Goal: Ask a question

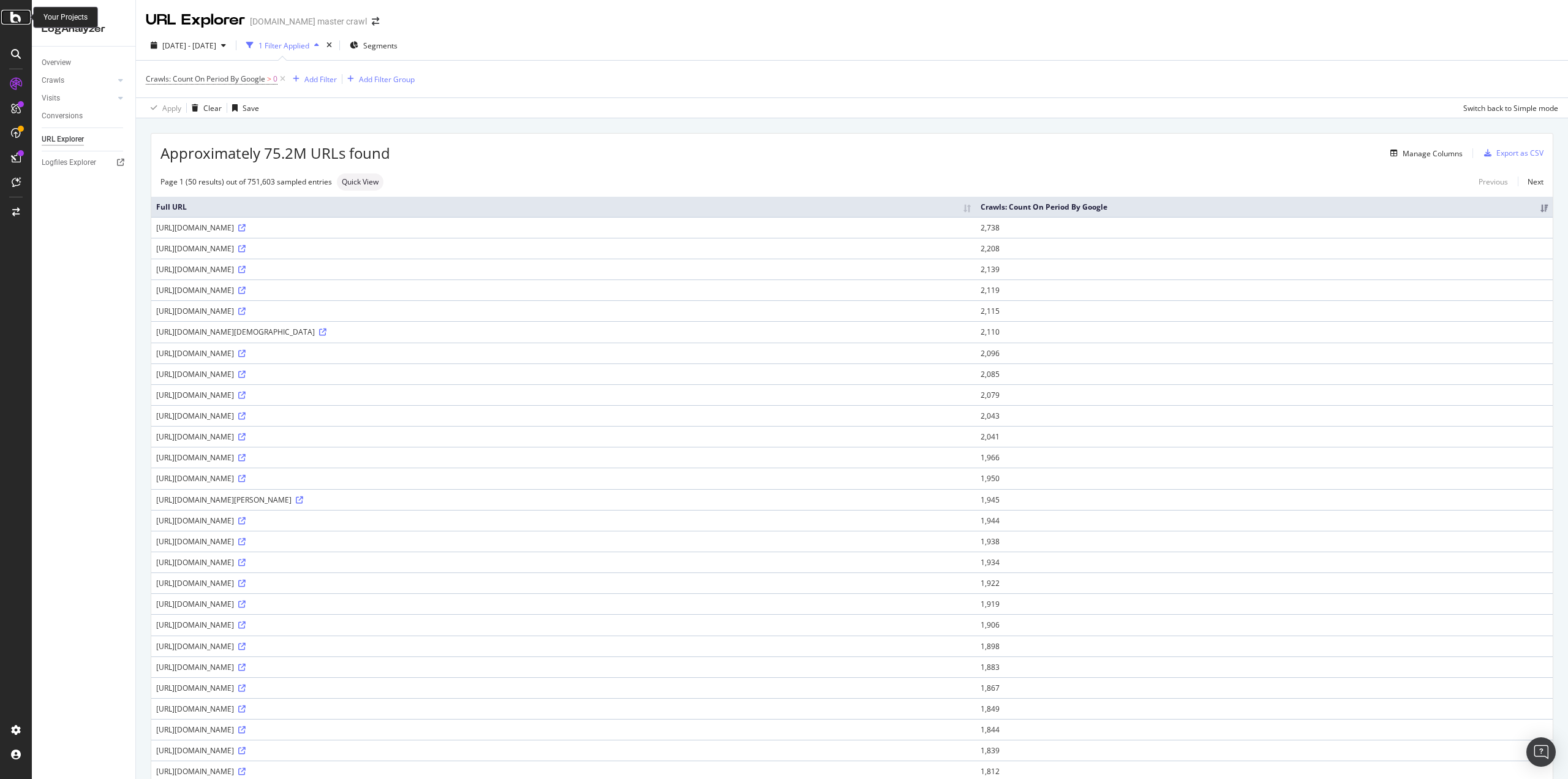
click at [17, 20] on icon at bounding box center [16, 17] width 11 height 15
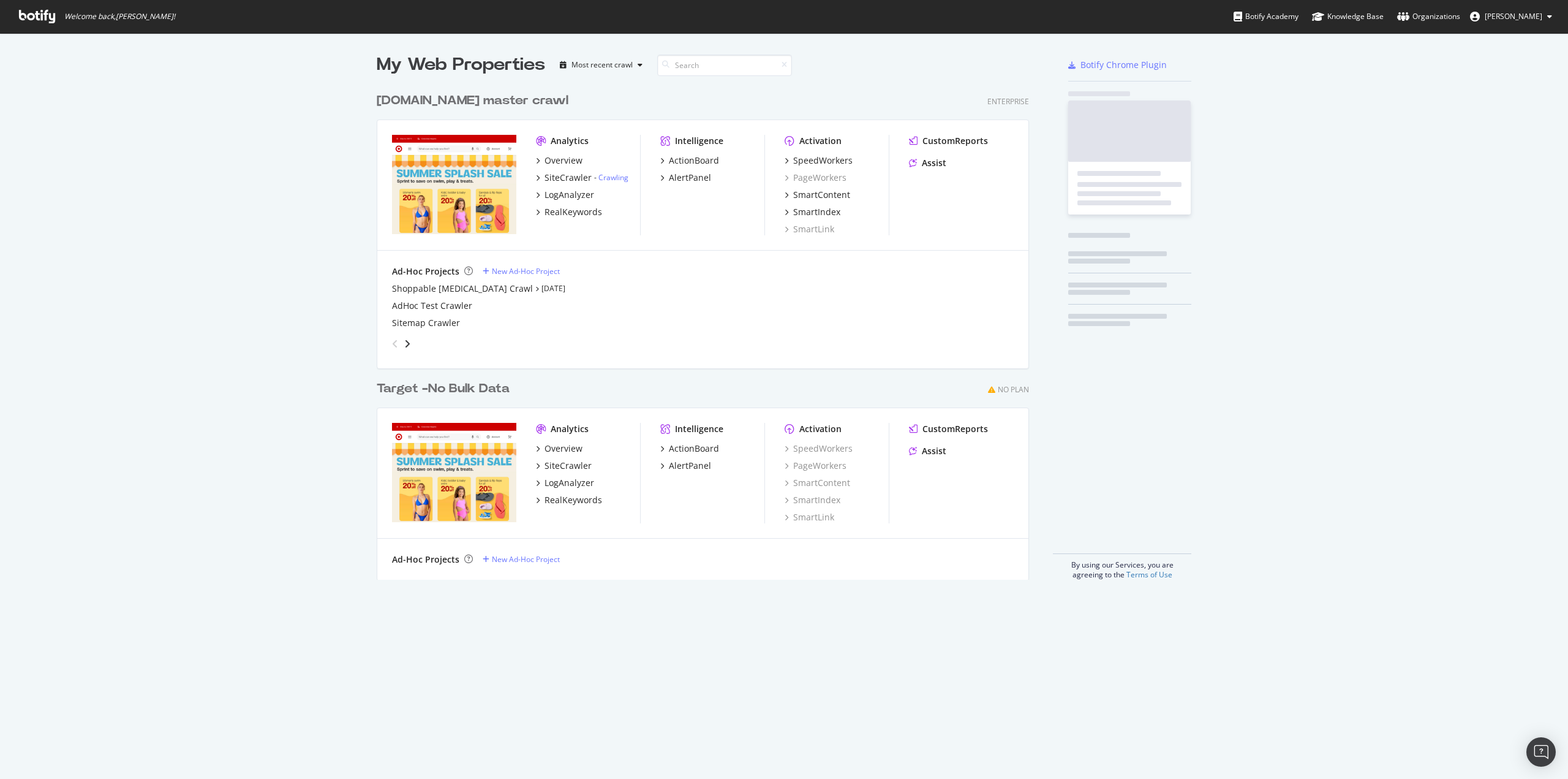
scroll to position [770, 1549]
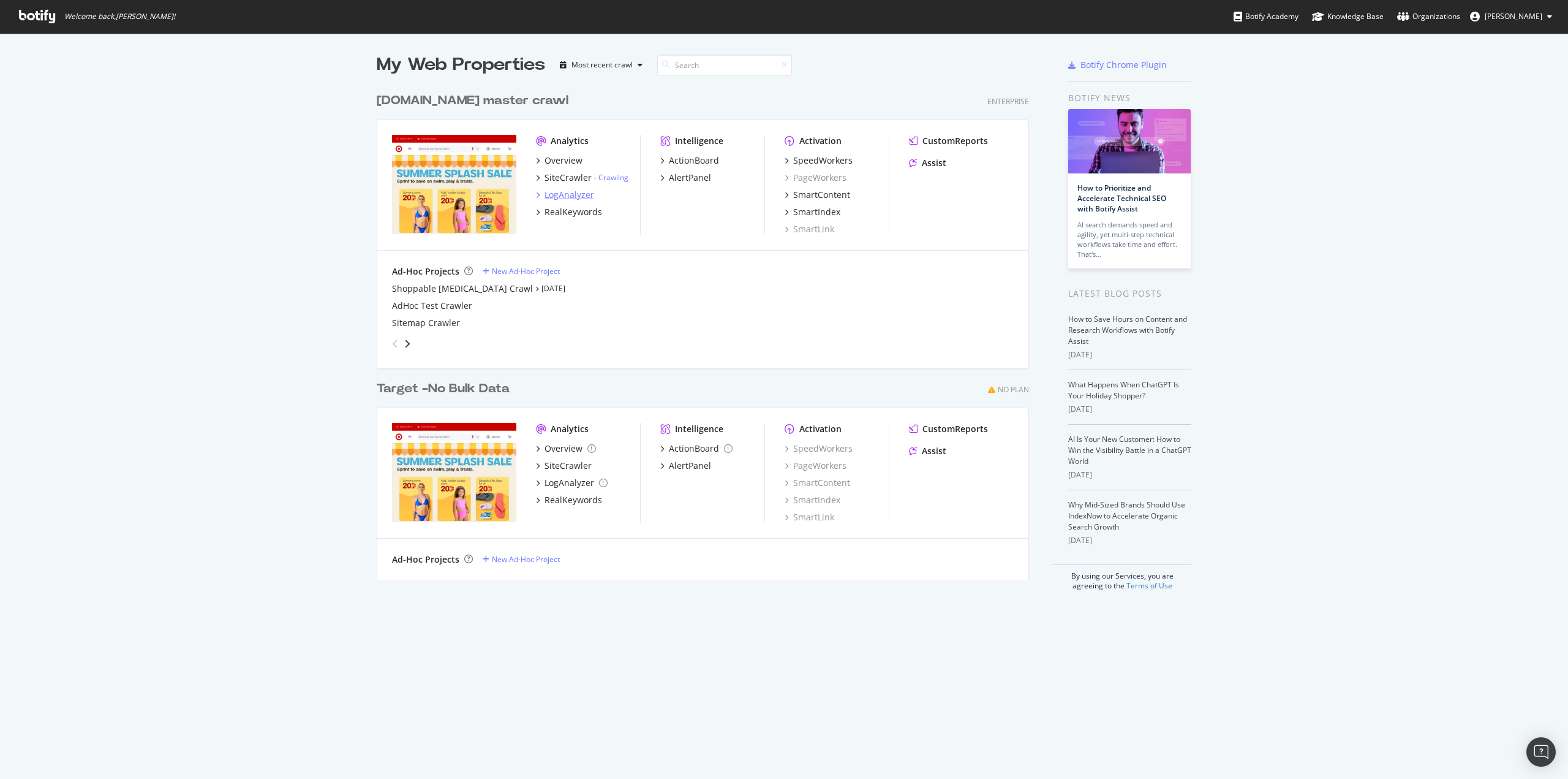
click at [571, 192] on div "LogAnalyzer" at bounding box center [569, 195] width 49 height 12
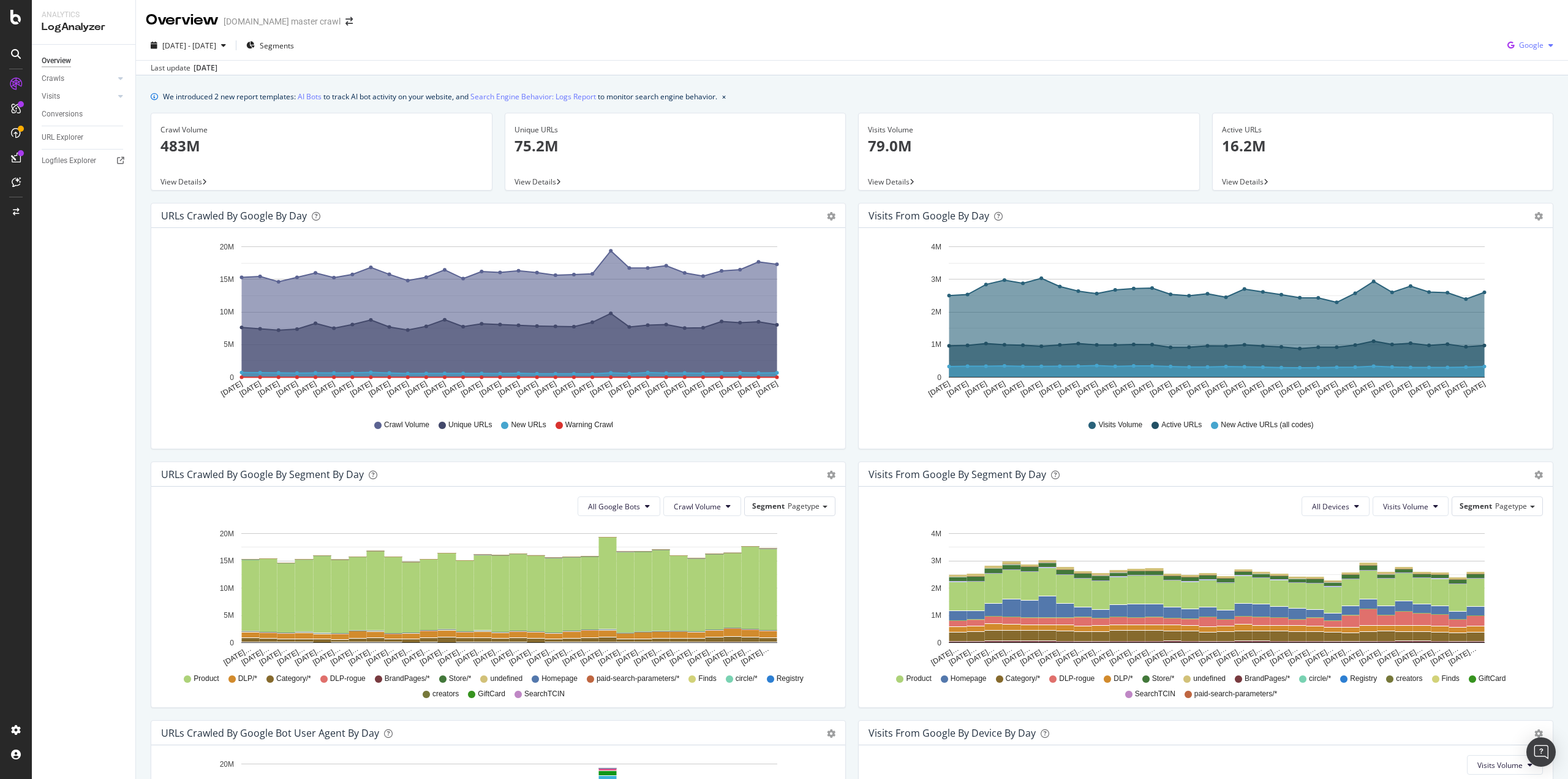
click at [1505, 42] on icon "button" at bounding box center [1511, 45] width 16 height 17
drag, startPoint x: 1040, startPoint y: 76, endPoint x: 1045, endPoint y: 69, distance: 8.6
click at [1043, 76] on div "We introduced 2 new report templates: AI Bots to track AI bot activity on your …" at bounding box center [852, 548] width 1432 height 946
click at [1517, 768] on button "Visits Volume" at bounding box center [1505, 765] width 76 height 19
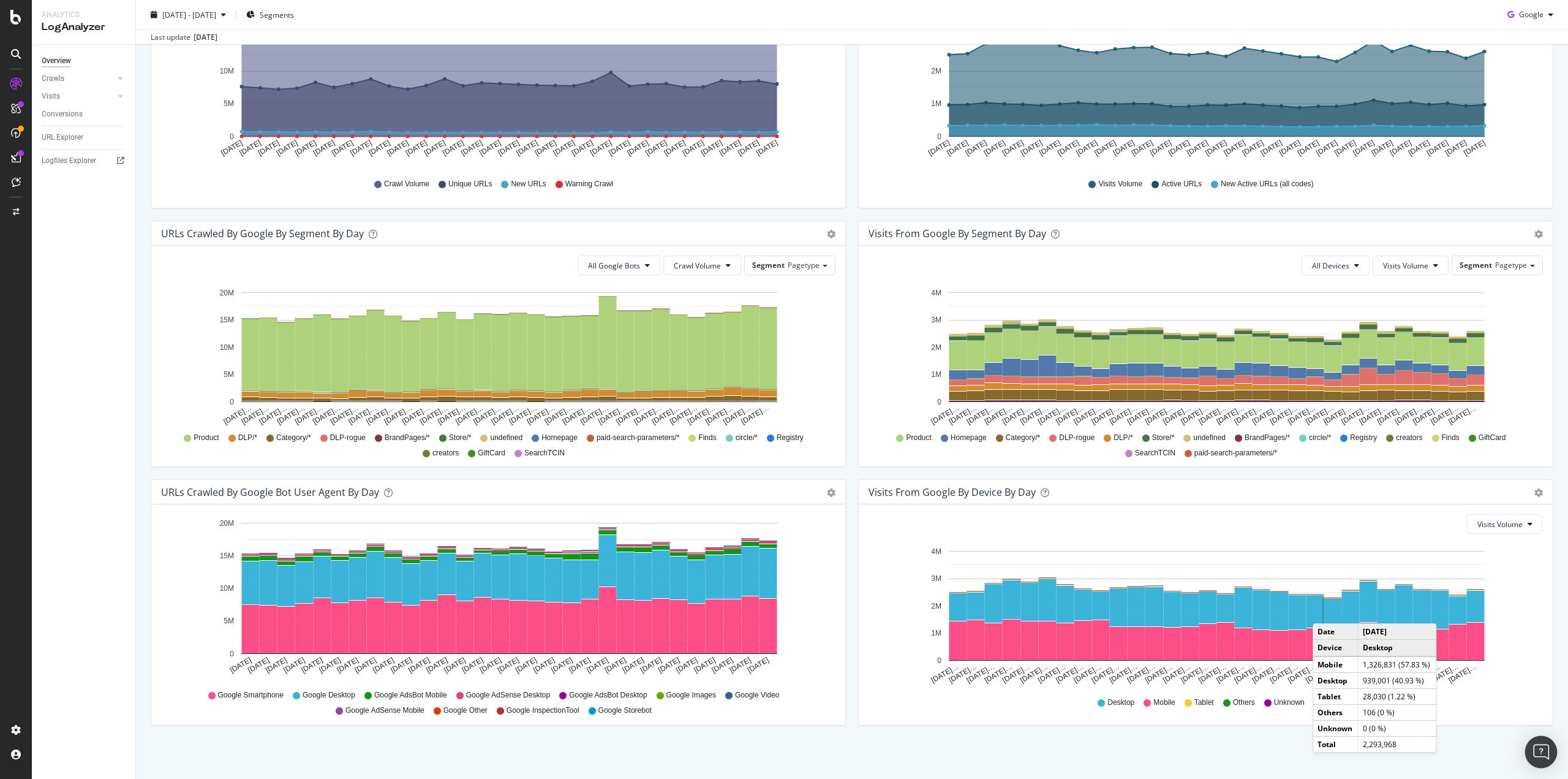
click at [1551, 760] on div "Open Intercom Messenger" at bounding box center [1542, 752] width 32 height 32
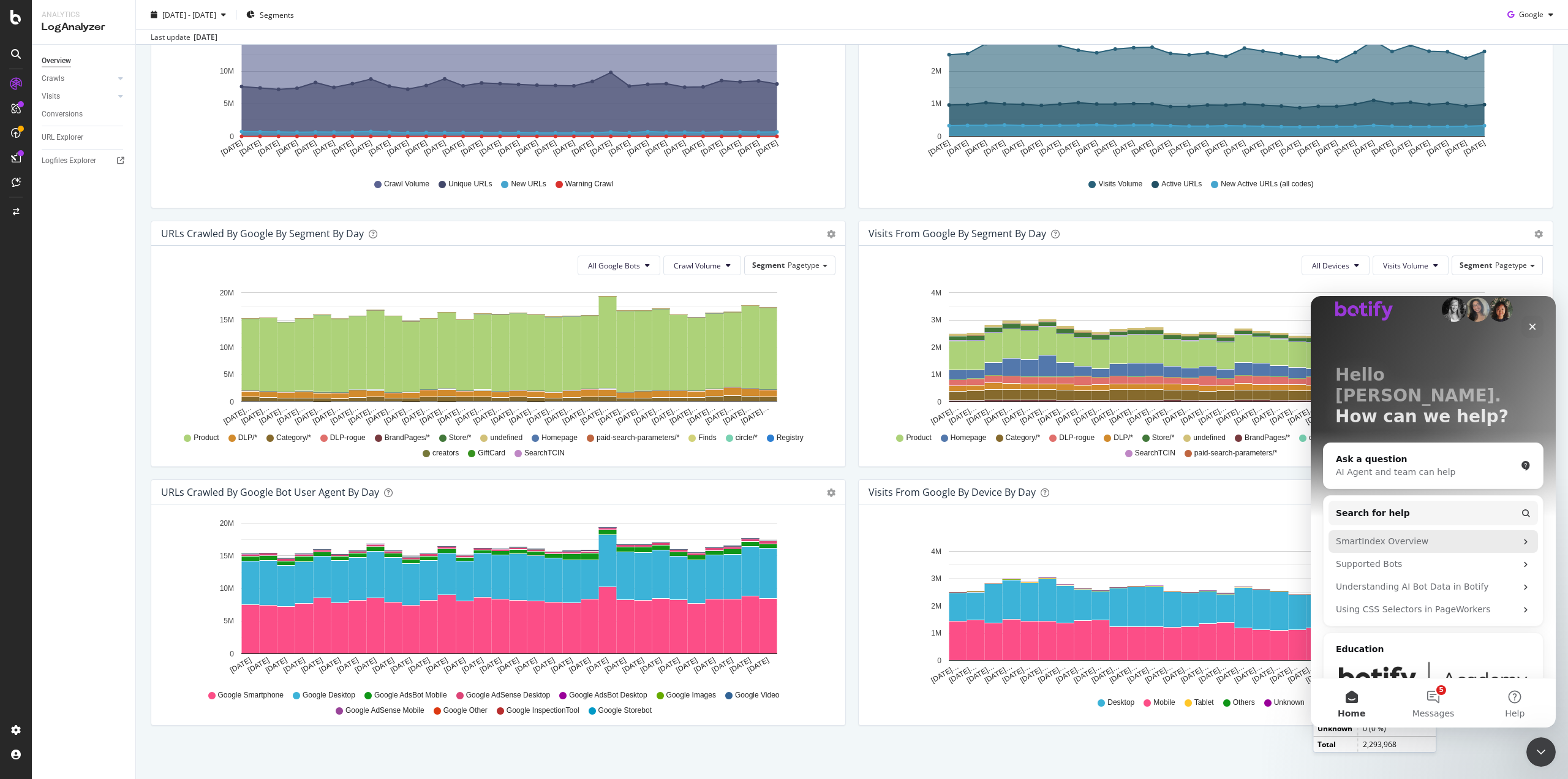
scroll to position [0, 0]
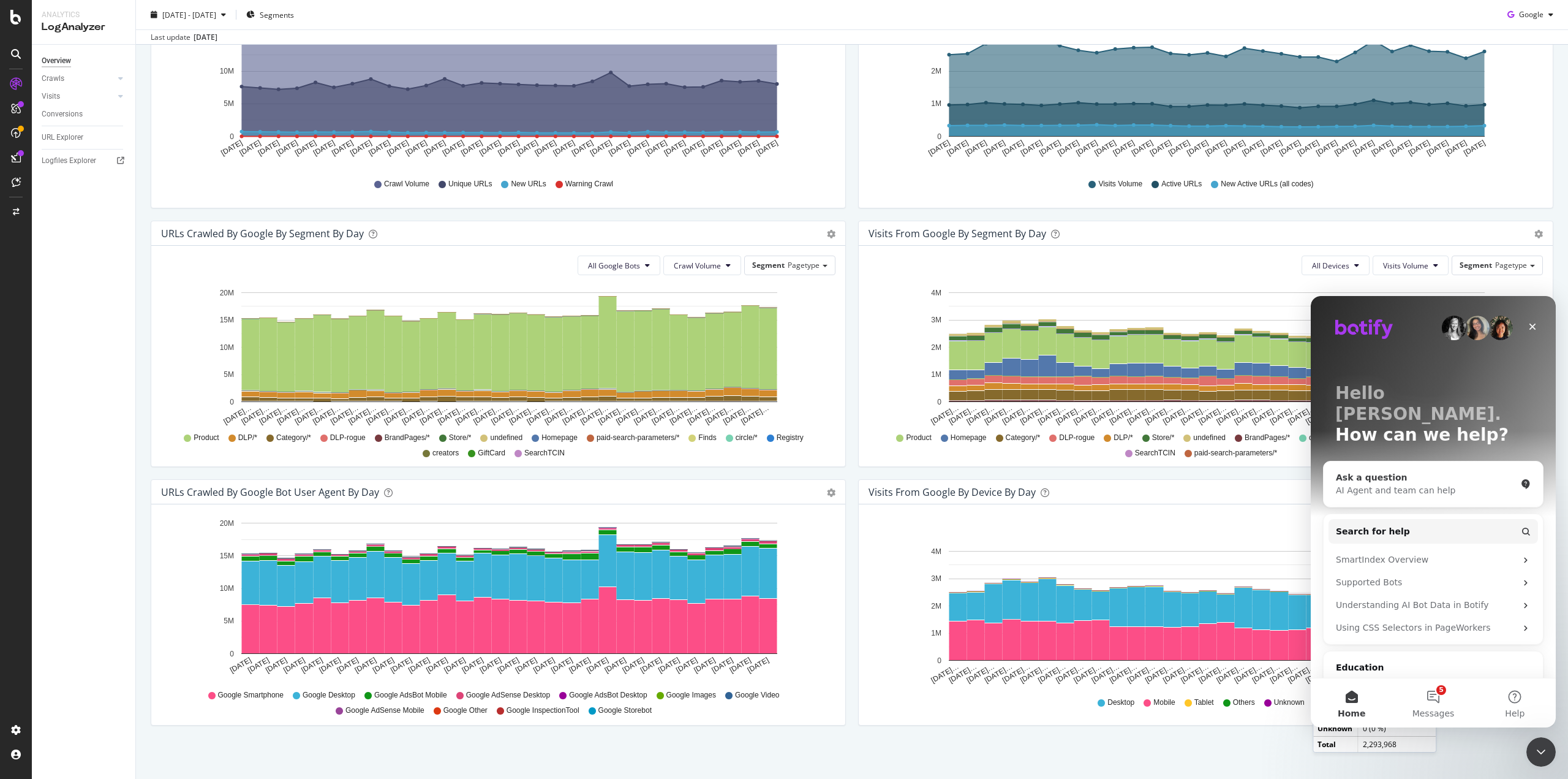
click at [1381, 484] on div "AI Agent and team can help" at bounding box center [1426, 490] width 180 height 13
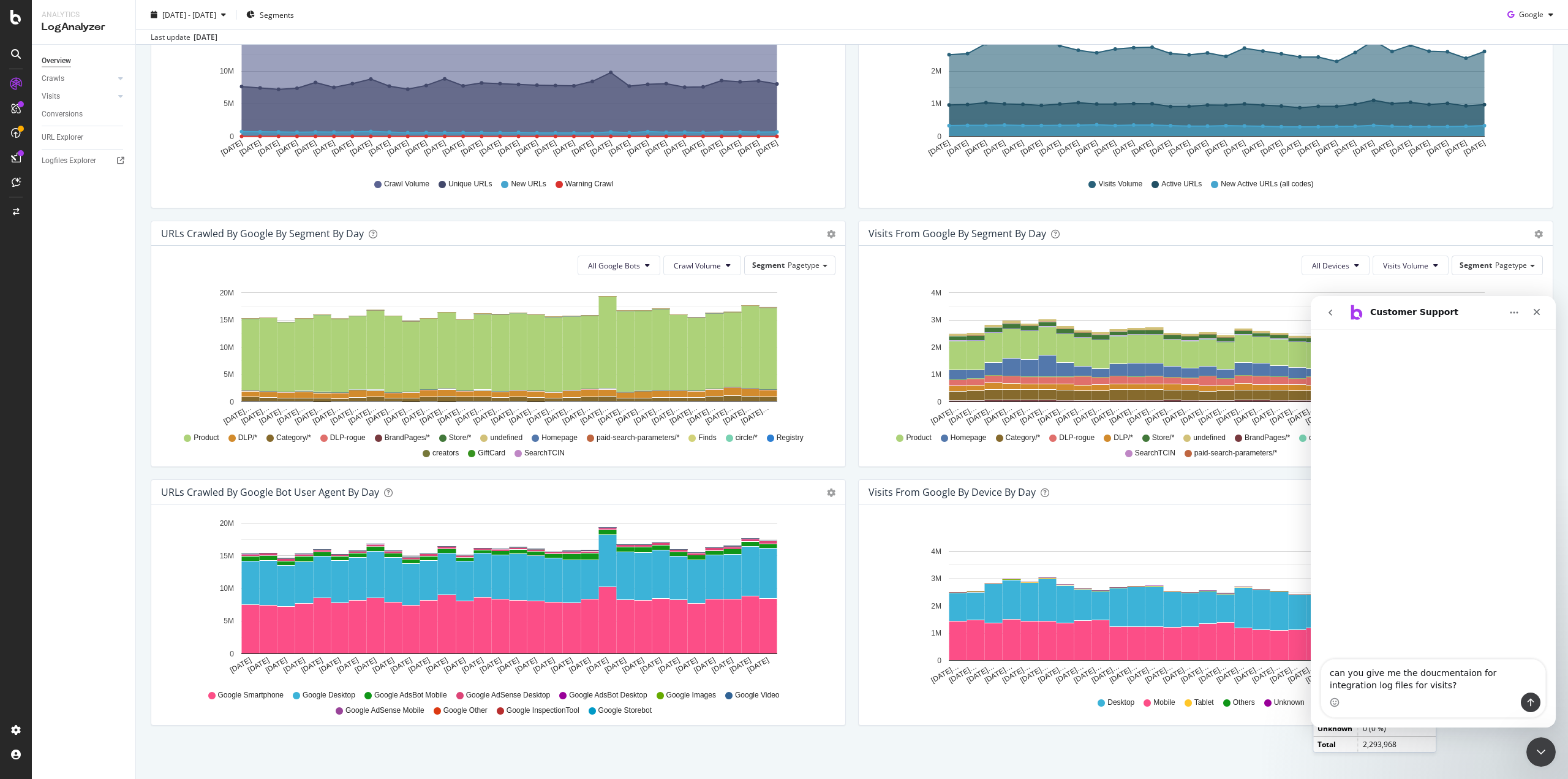
drag, startPoint x: 1428, startPoint y: 681, endPoint x: 1459, endPoint y: 675, distance: 31.6
click at [1452, 684] on textarea "can you give me the doucmentaion for integration log files for visits?" at bounding box center [1433, 676] width 224 height 33
click at [1464, 669] on textarea "can you give me the doucmentaion for integration log files for visits?" at bounding box center [1433, 676] width 224 height 33
type textarea "can you give me the documentation for integration log files for visits?"
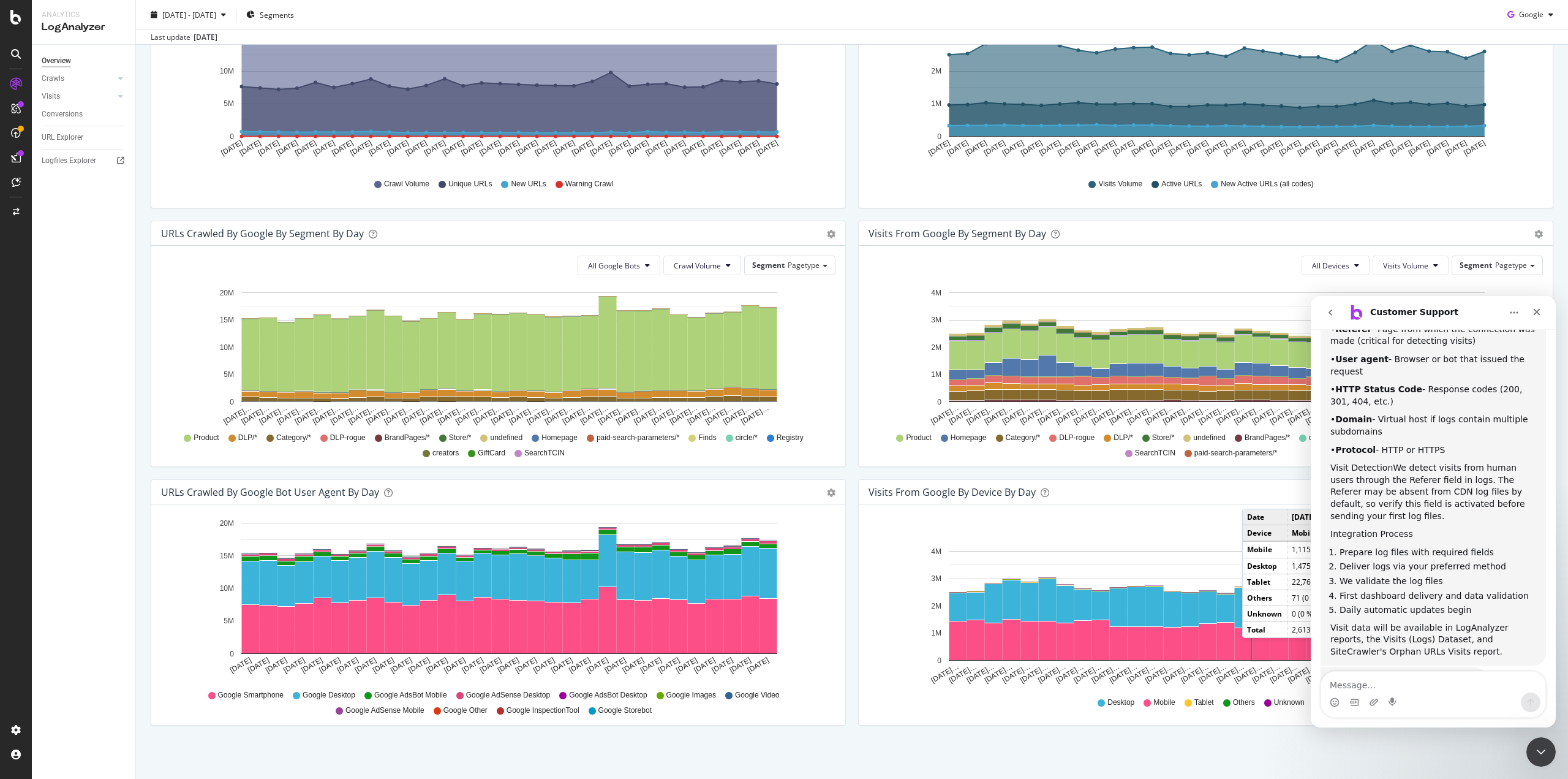
scroll to position [394, 0]
click at [1414, 683] on textarea "Message…" at bounding box center [1433, 682] width 224 height 21
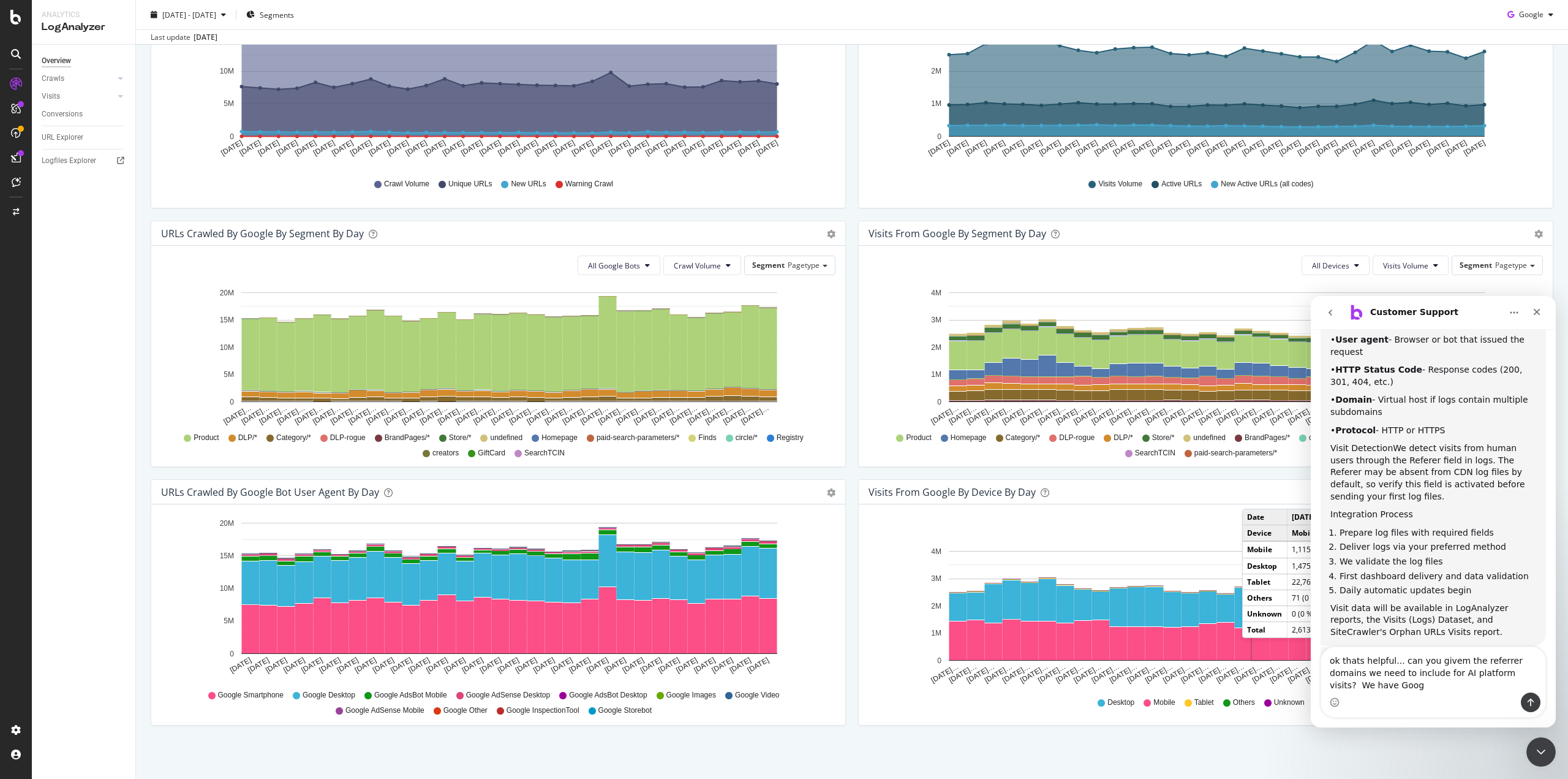
scroll to position [418, 0]
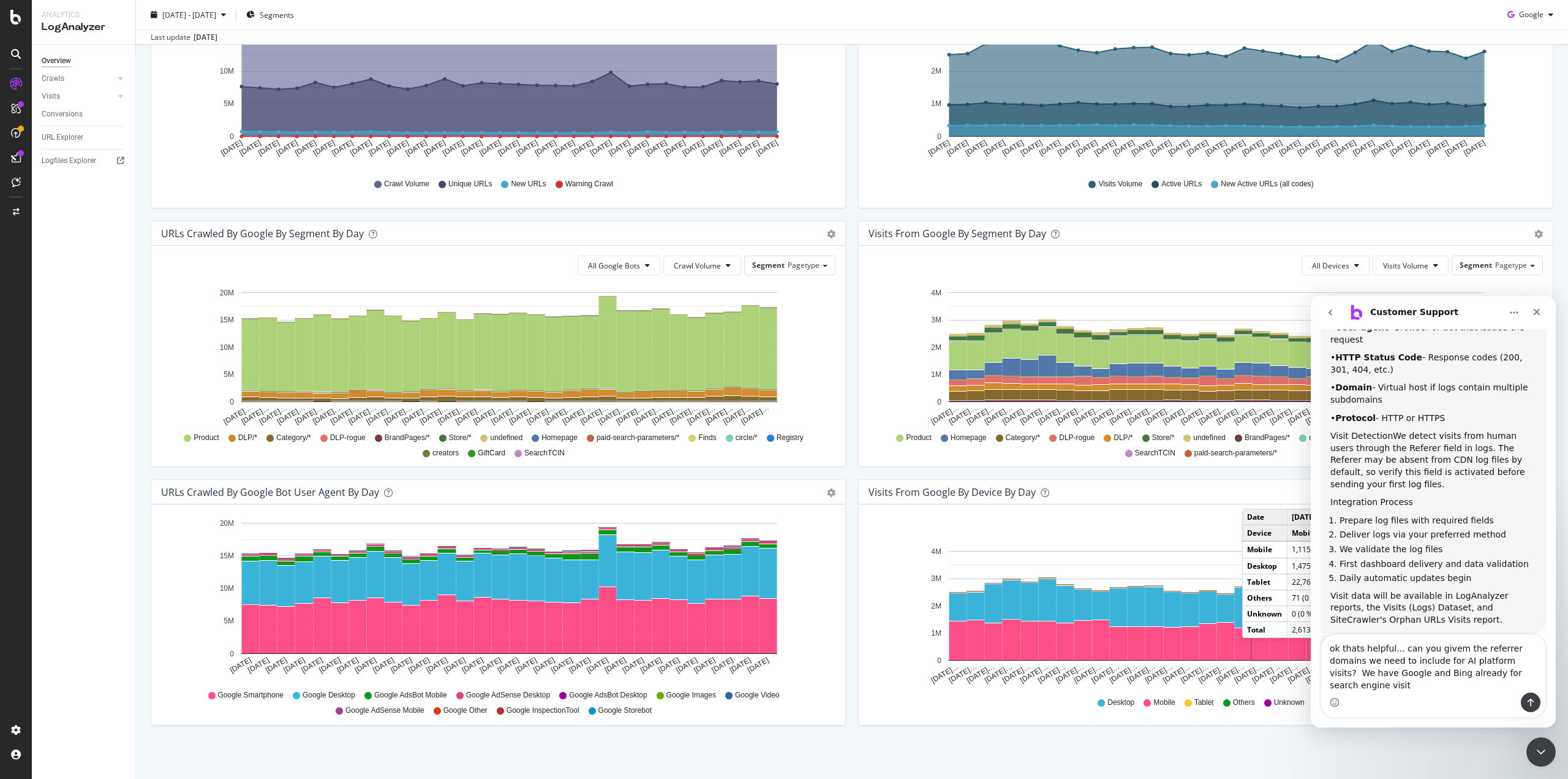
type textarea "ok thats helpful... can you givem the referrer domains we need to include for A…"
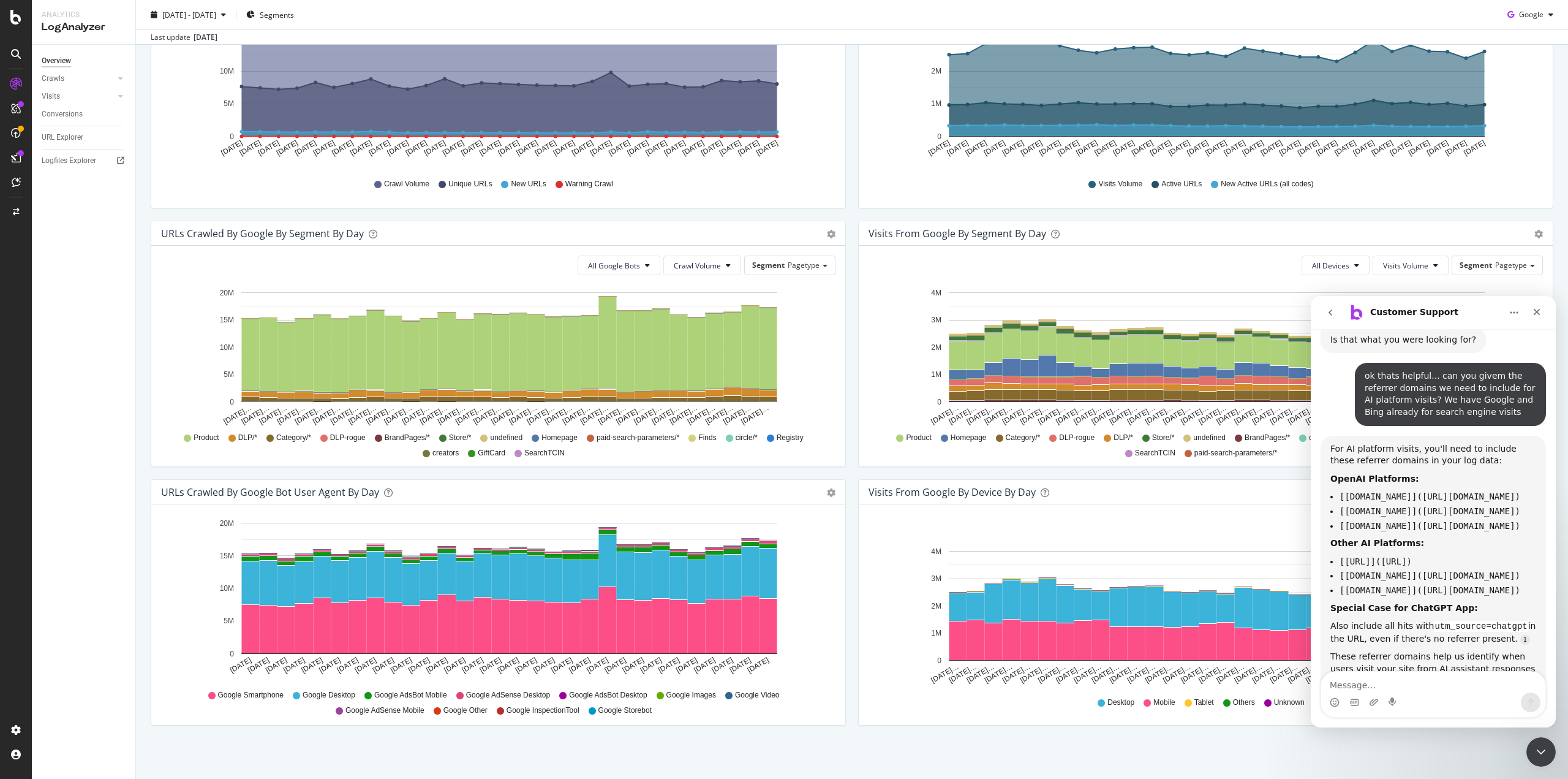
scroll to position [693, 0]
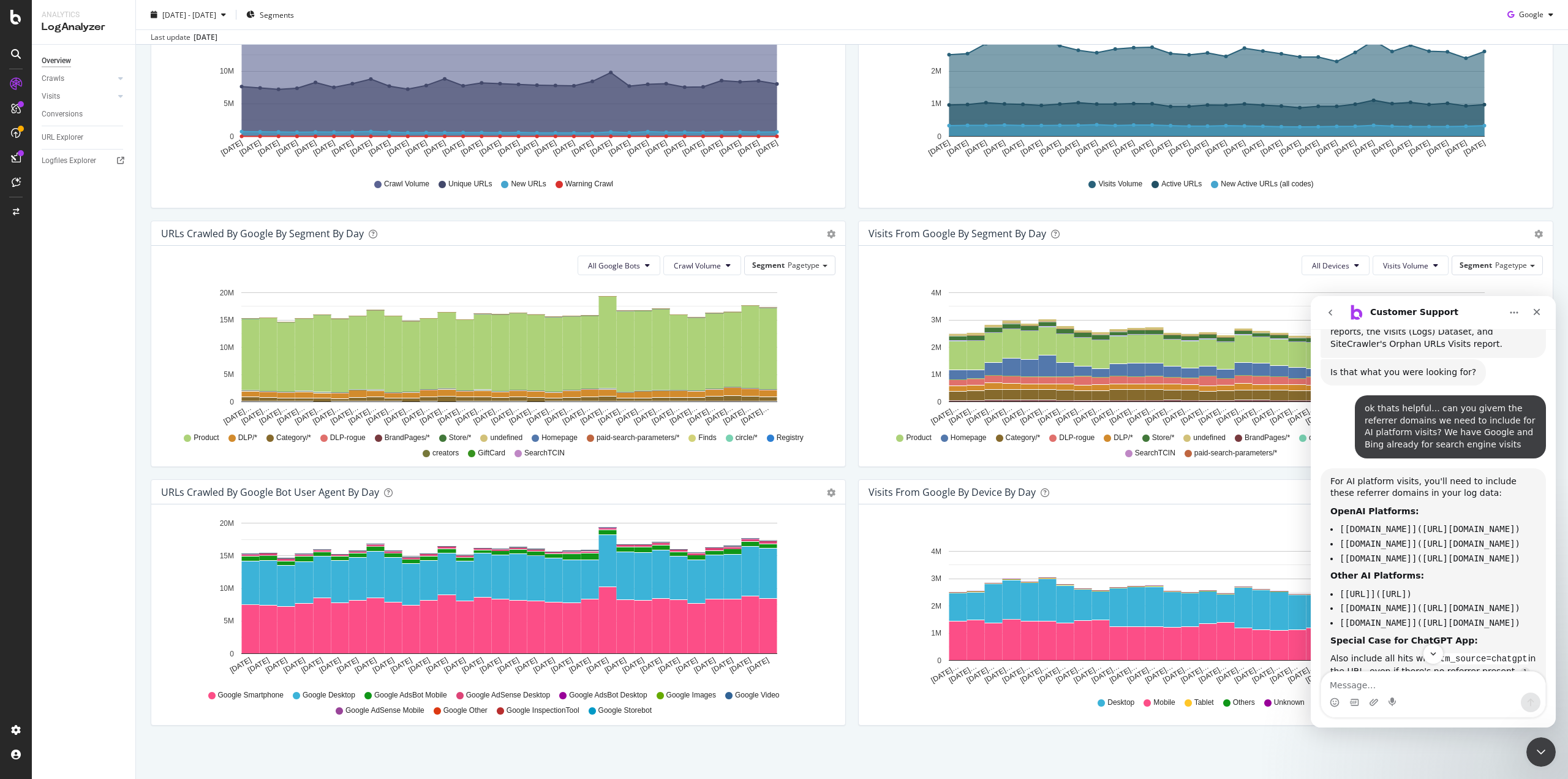
drag, startPoint x: 1519, startPoint y: 520, endPoint x: 1318, endPoint y: 466, distance: 208.1
click at [1318, 466] on div "can you give me the documentation for integration log files for visits? [PERSON…" at bounding box center [1433, 256] width 245 height 1147
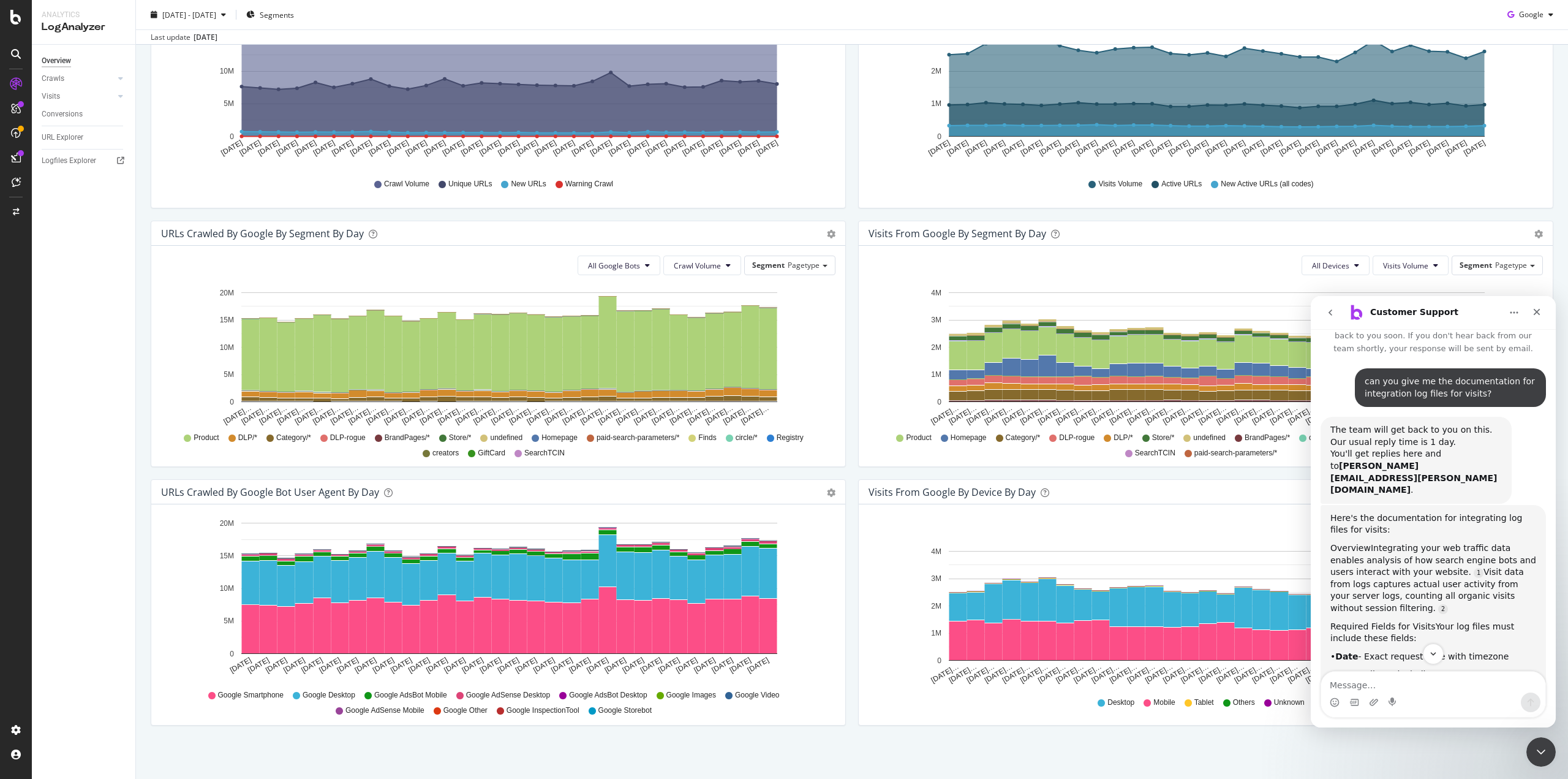
scroll to position [19, 0]
copy div "OpenAI Platforms: [[DOMAIN_NAME]]([URL][DOMAIN_NAME]) [[DOMAIN_NAME]]([URL][DOM…"
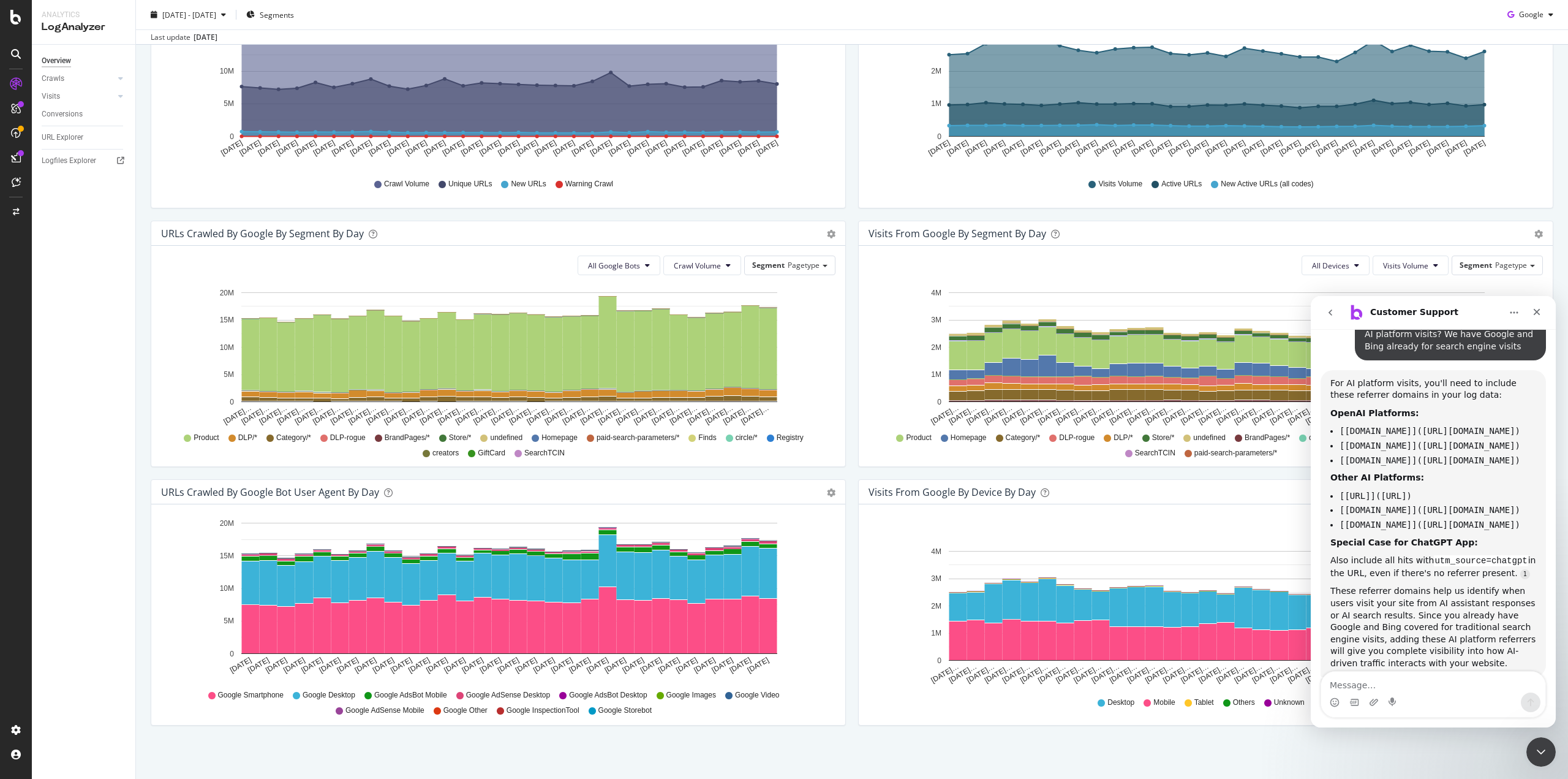
scroll to position [816, 0]
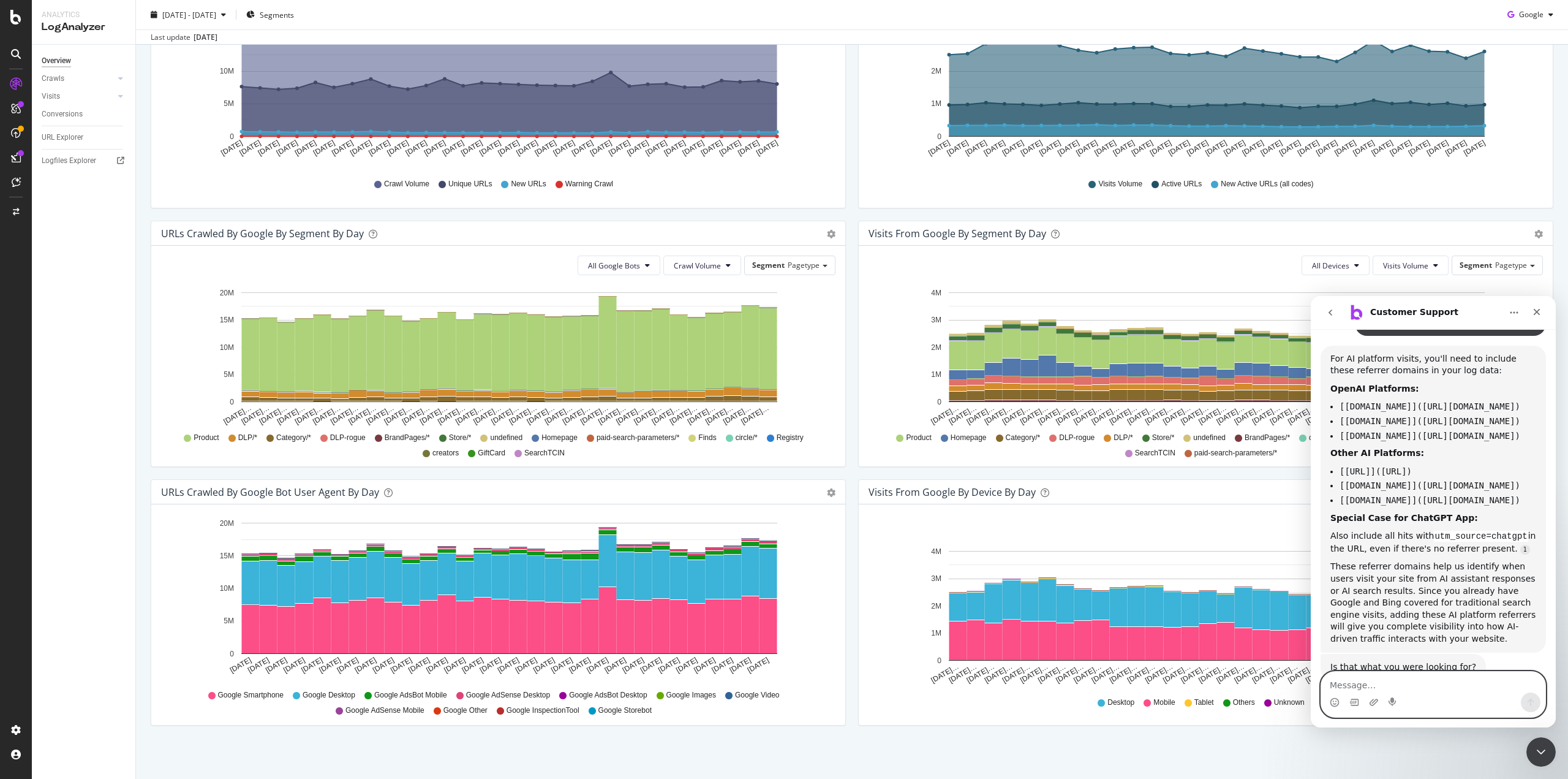
click at [1428, 674] on textarea "Message…" at bounding box center [1433, 682] width 224 height 21
type textarea "c"
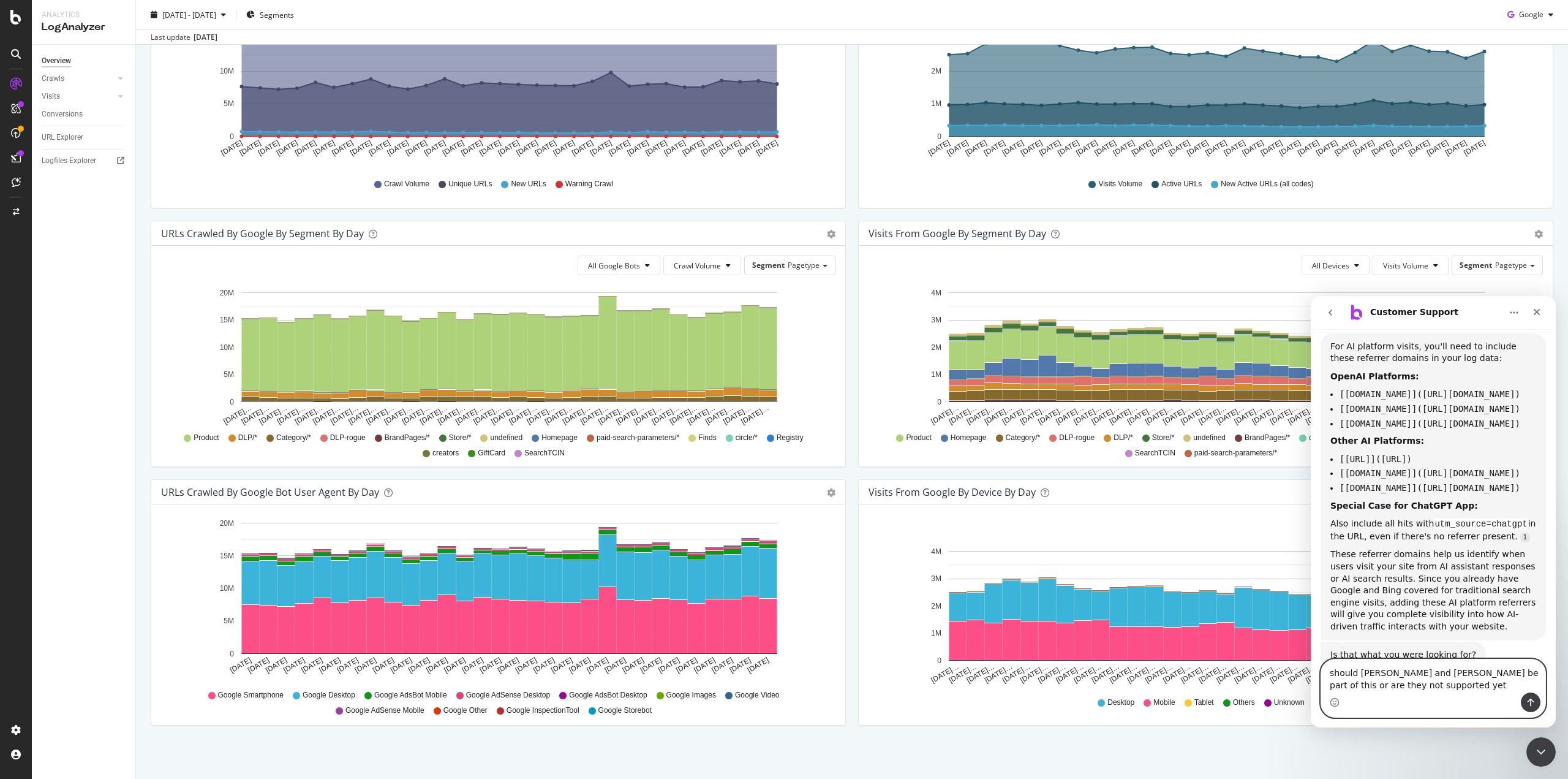
type textarea "should [PERSON_NAME] and [PERSON_NAME] be part of this or are they not supporte…"
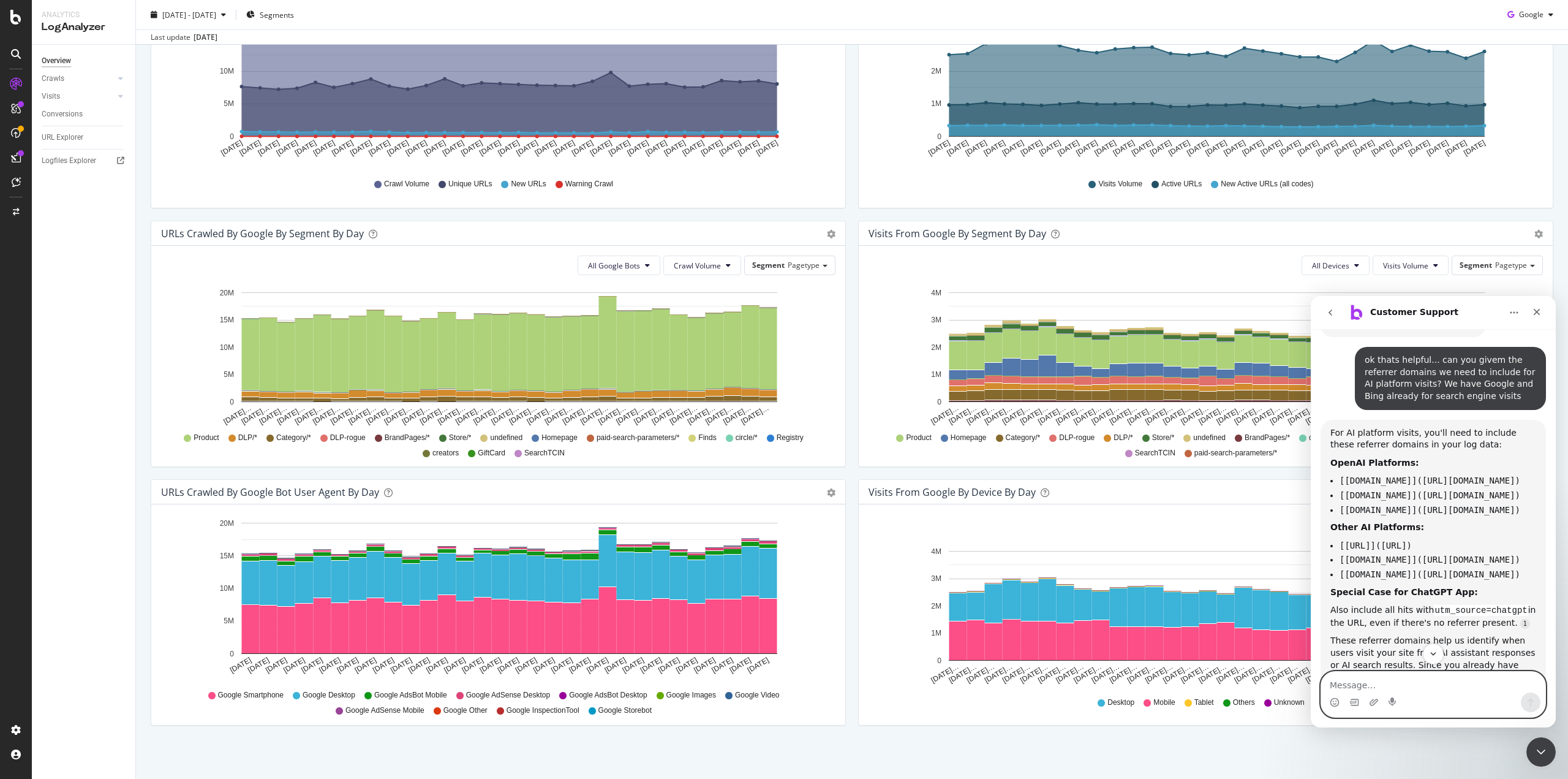
scroll to position [716, 0]
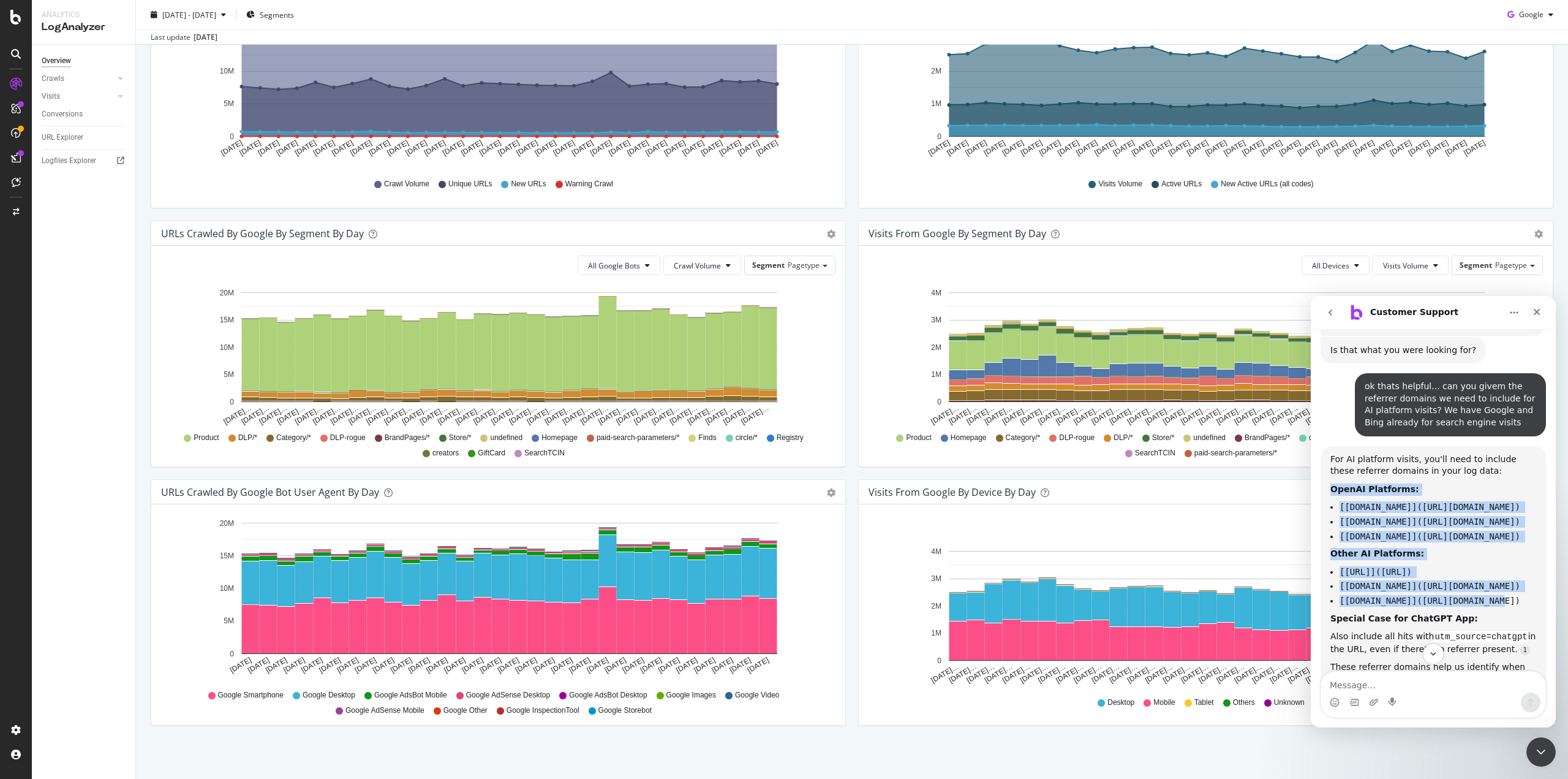
drag, startPoint x: 1498, startPoint y: 562, endPoint x: 1324, endPoint y: 452, distance: 205.9
click at [1324, 452] on div "For AI platform visits, you'll need to include these referrer domains in your l…" at bounding box center [1433, 599] width 225 height 307
copy div "OpenAI Platforms: [[DOMAIN_NAME]]([URL][DOMAIN_NAME]) [[DOMAIN_NAME]]([URL][DOM…"
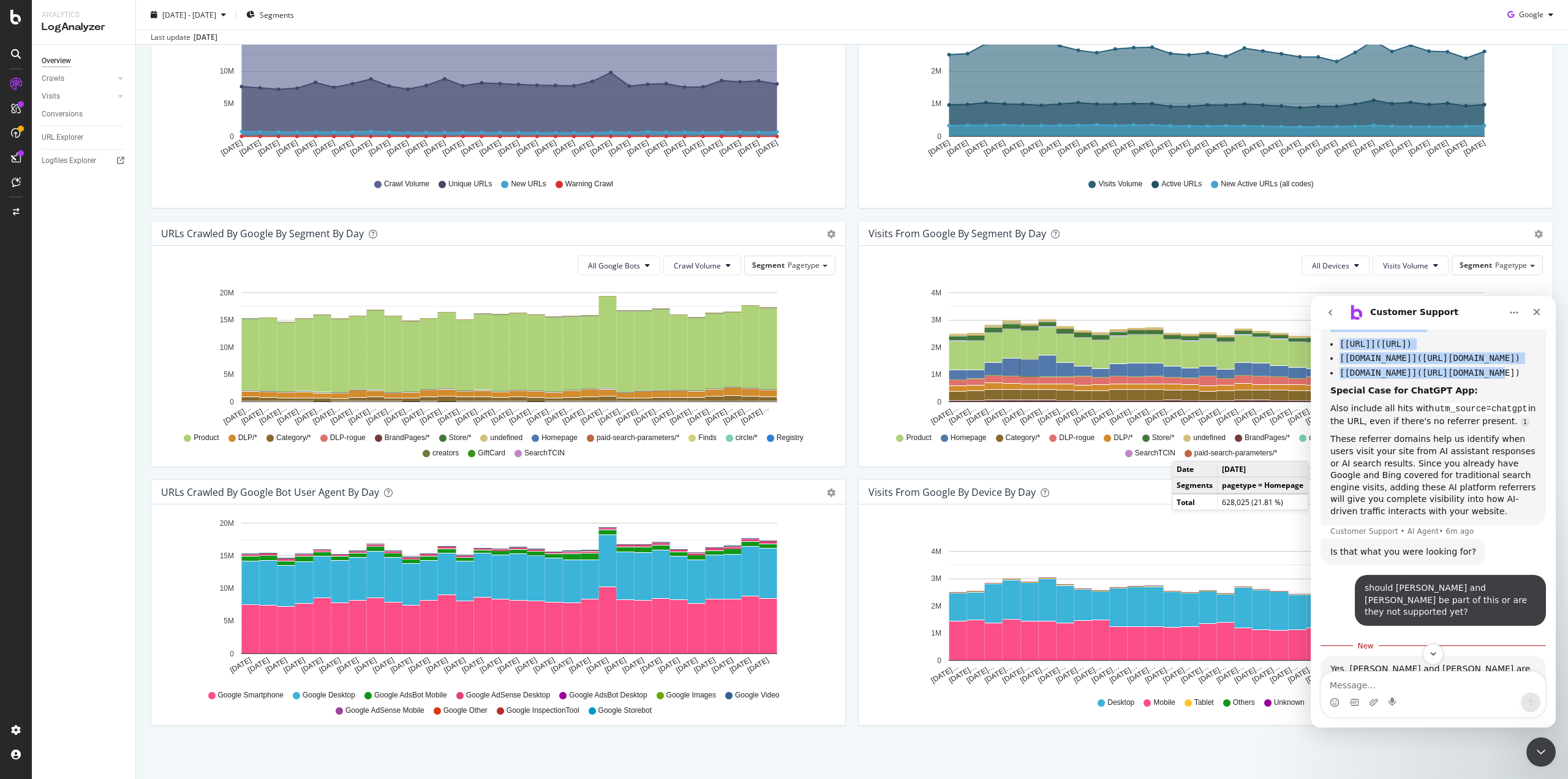
scroll to position [900, 0]
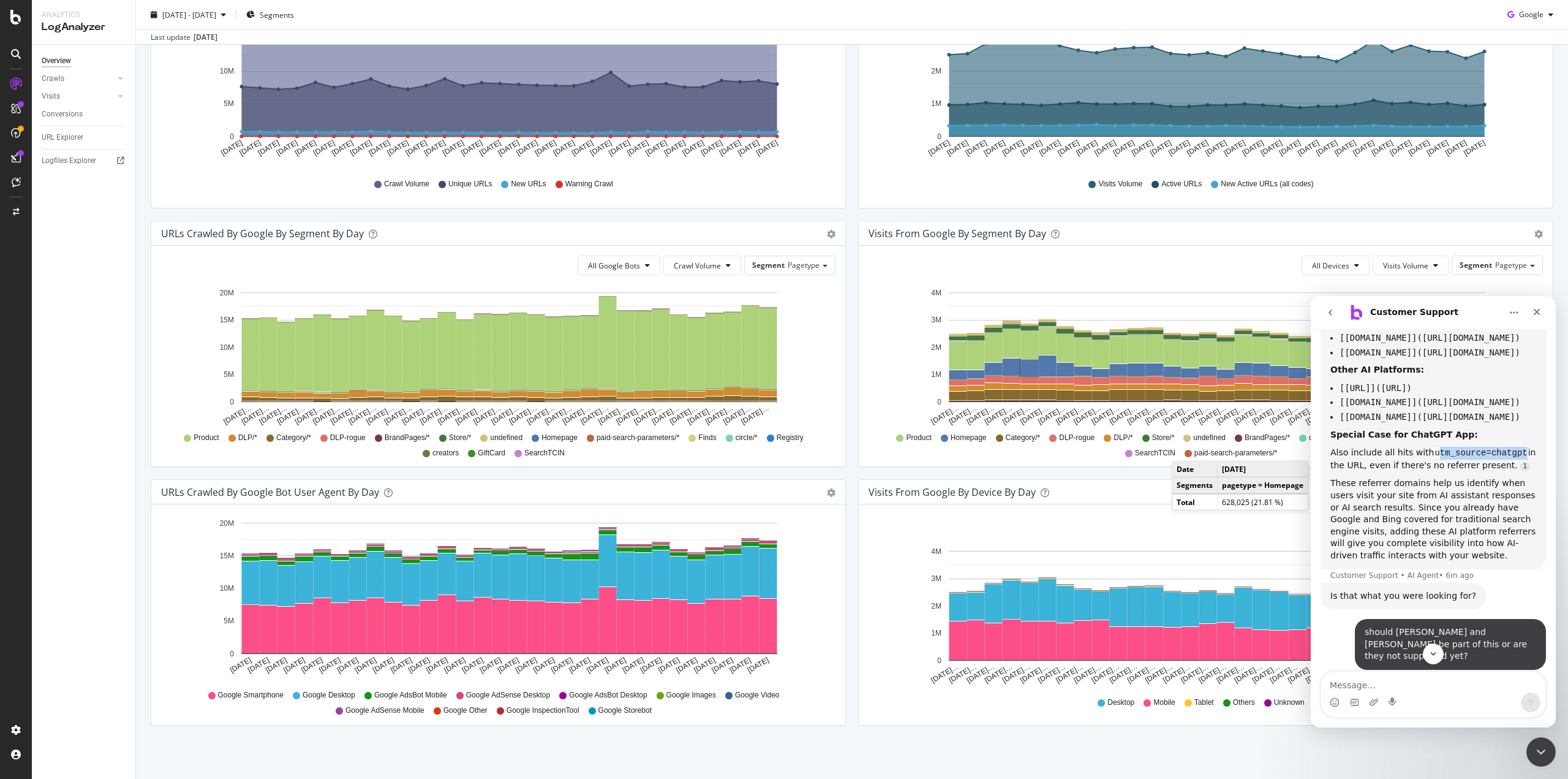
drag, startPoint x: 1428, startPoint y: 418, endPoint x: 1516, endPoint y: 418, distance: 88.0
click at [1516, 447] on code "utm_source=chatgpt" at bounding box center [1481, 453] width 94 height 11
copy code "tm_source=chatgpt"
